Goal: Information Seeking & Learning: Learn about a topic

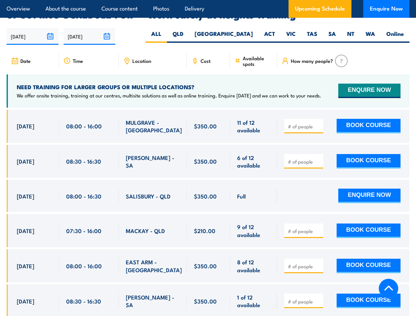
scroll to position [1036, 0]
click at [208, 0] on article "Overview About the course Course content Photos Delivery Upcoming Schedule Enqu…" at bounding box center [208, 9] width 403 height 18
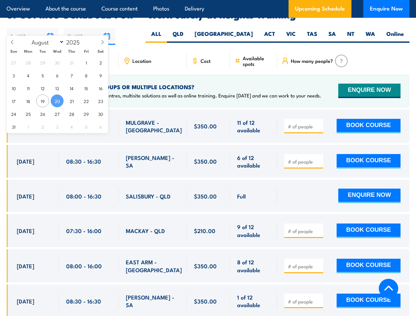
click at [33, 28] on input "[DATE]" at bounding box center [33, 36] width 52 height 17
click at [90, 28] on input "[DATE]" at bounding box center [90, 36] width 52 height 17
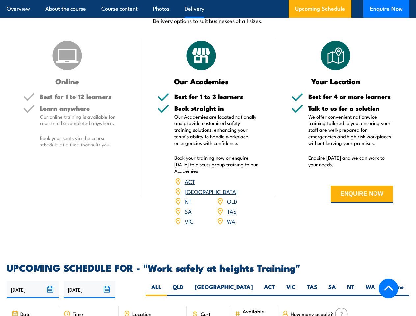
click at [208, 0] on article "Overview About the course Course content Photos Delivery Upcoming Schedule Enqu…" at bounding box center [208, 9] width 403 height 18
click at [33, 281] on input "[DATE]" at bounding box center [33, 289] width 52 height 17
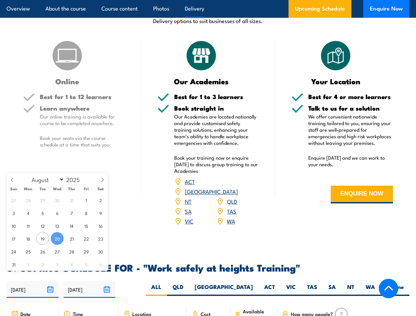
click at [90, 281] on input "[DATE]" at bounding box center [90, 289] width 52 height 17
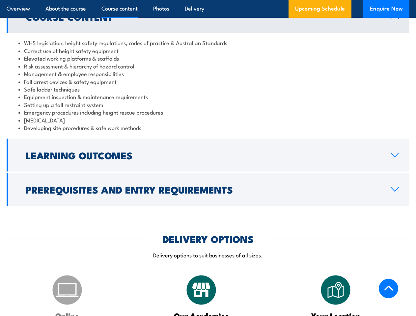
click at [208, 0] on article "Overview About the course Course content Photos Delivery Upcoming Schedule Enqu…" at bounding box center [208, 9] width 403 height 18
click at [208, 155] on h2 "Learning Outcomes" at bounding box center [203, 155] width 354 height 9
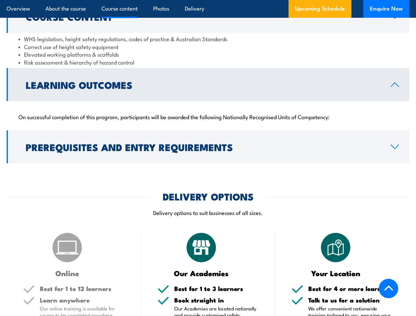
click at [208, 209] on p "Delivery options to suit businesses of all sizes." at bounding box center [208, 213] width 403 height 8
